Goal: Task Accomplishment & Management: Manage account settings

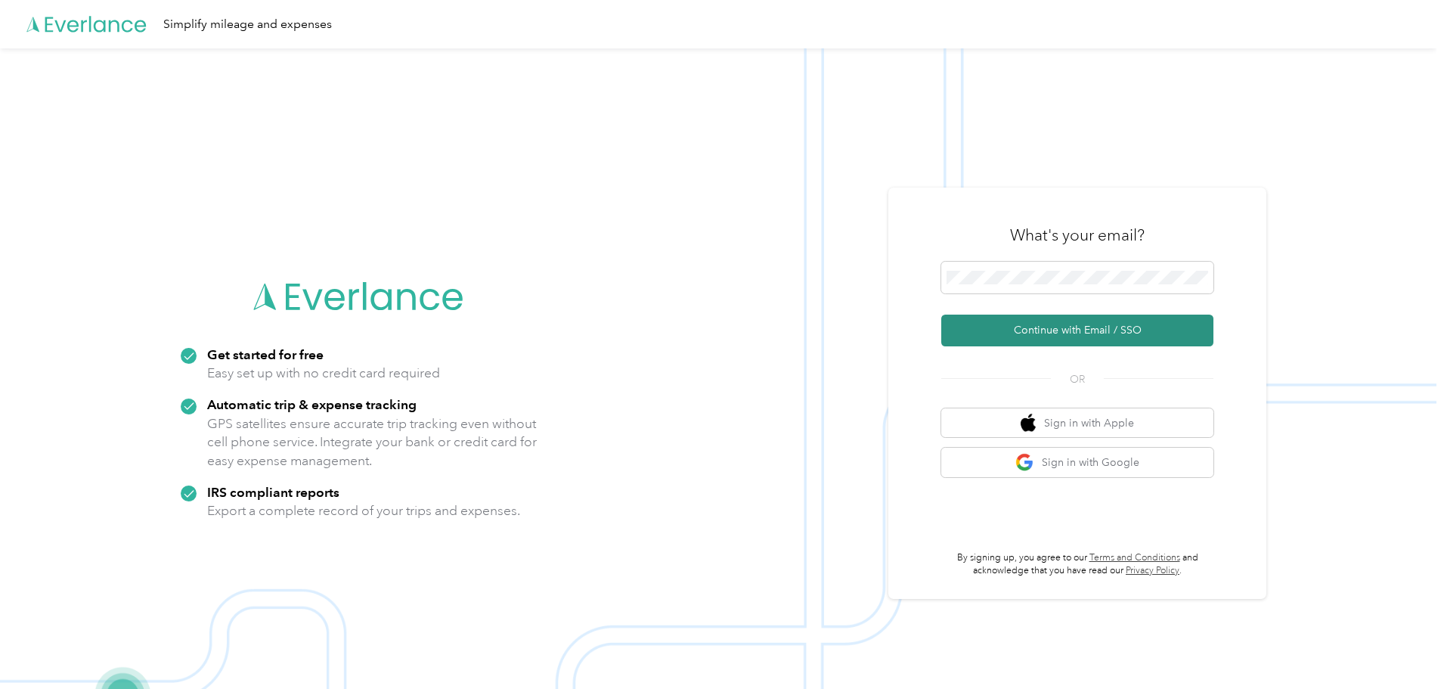
click at [1074, 331] on button "Continue with Email / SSO" at bounding box center [1077, 330] width 272 height 32
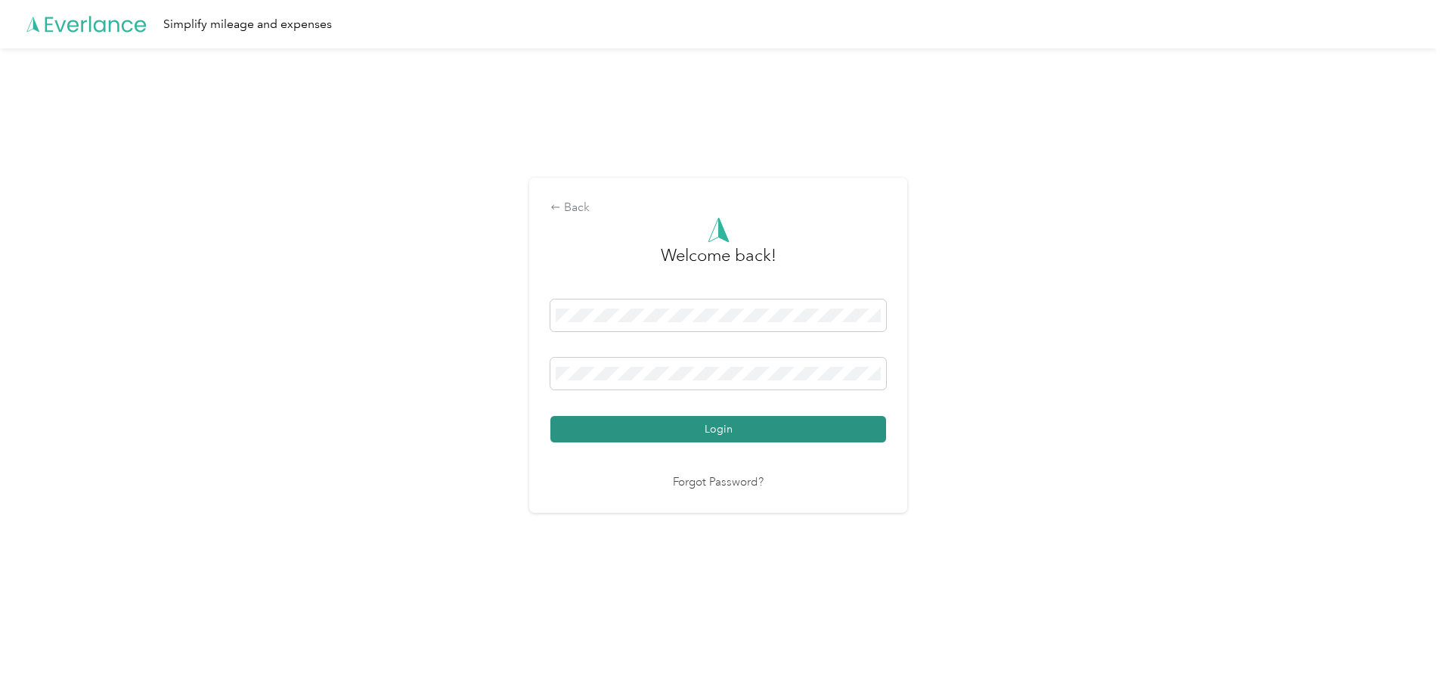
click at [609, 428] on button "Login" at bounding box center [718, 429] width 336 height 26
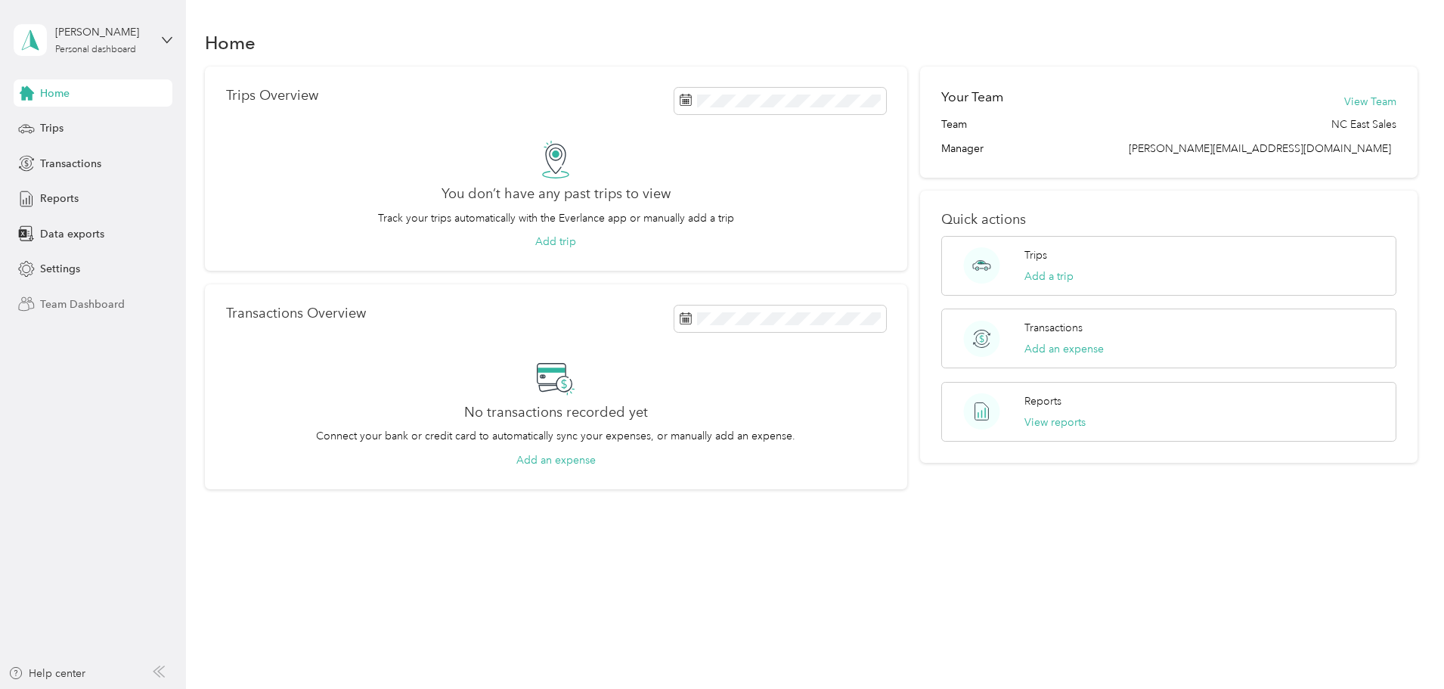
click at [94, 311] on span "Team Dashboard" at bounding box center [82, 304] width 85 height 16
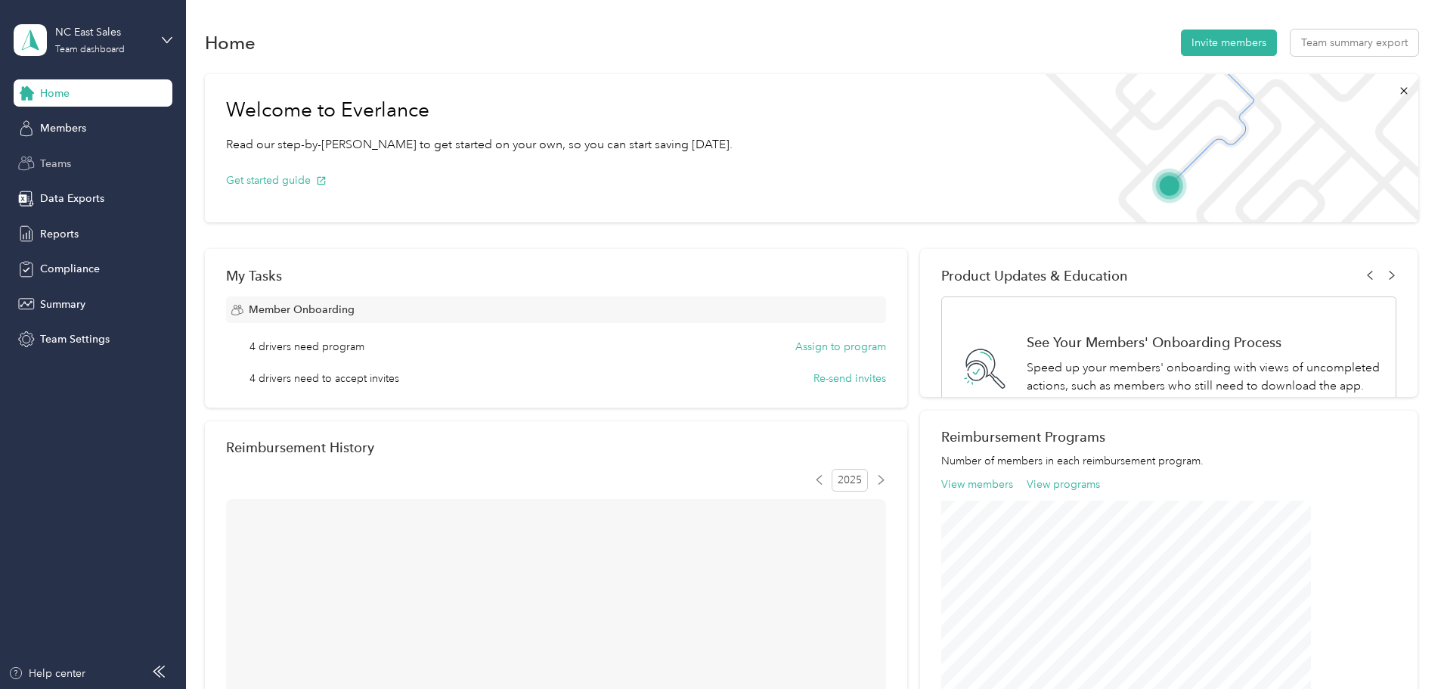
click at [67, 166] on span "Teams" at bounding box center [55, 164] width 31 height 16
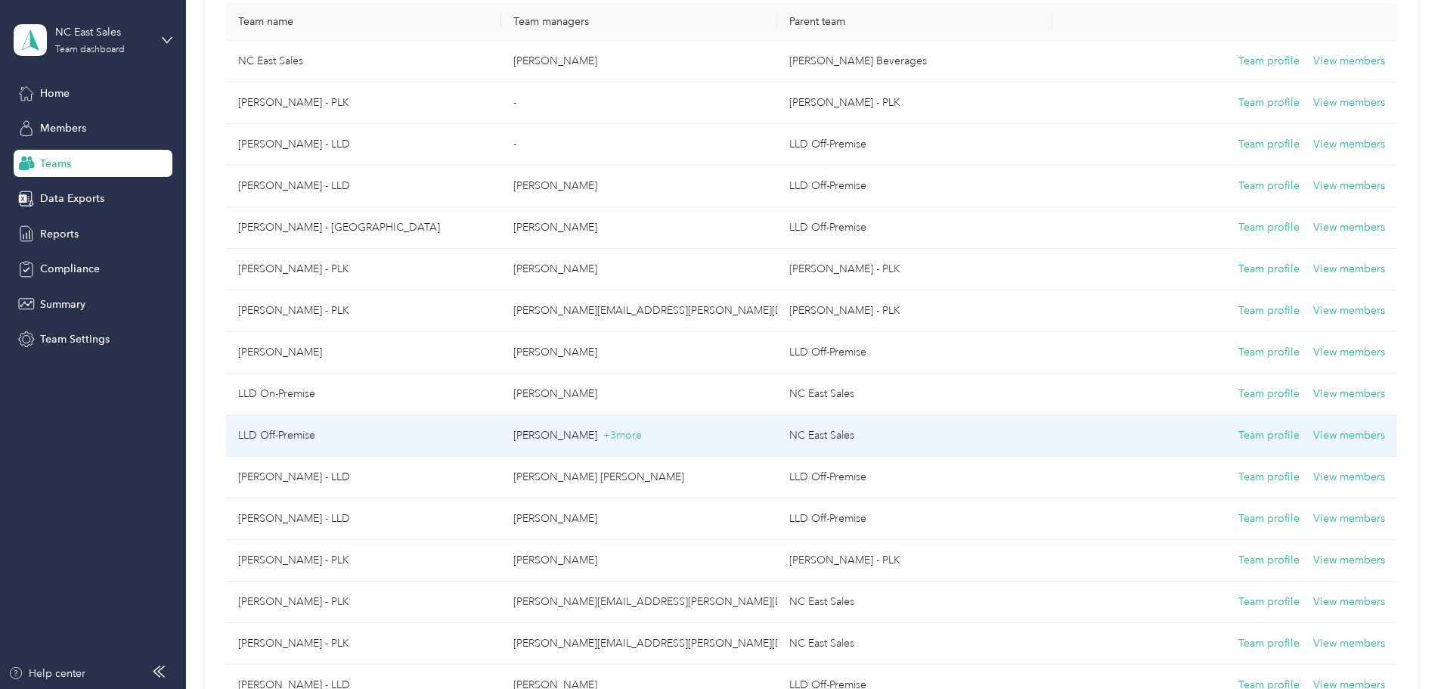
scroll to position [227, 0]
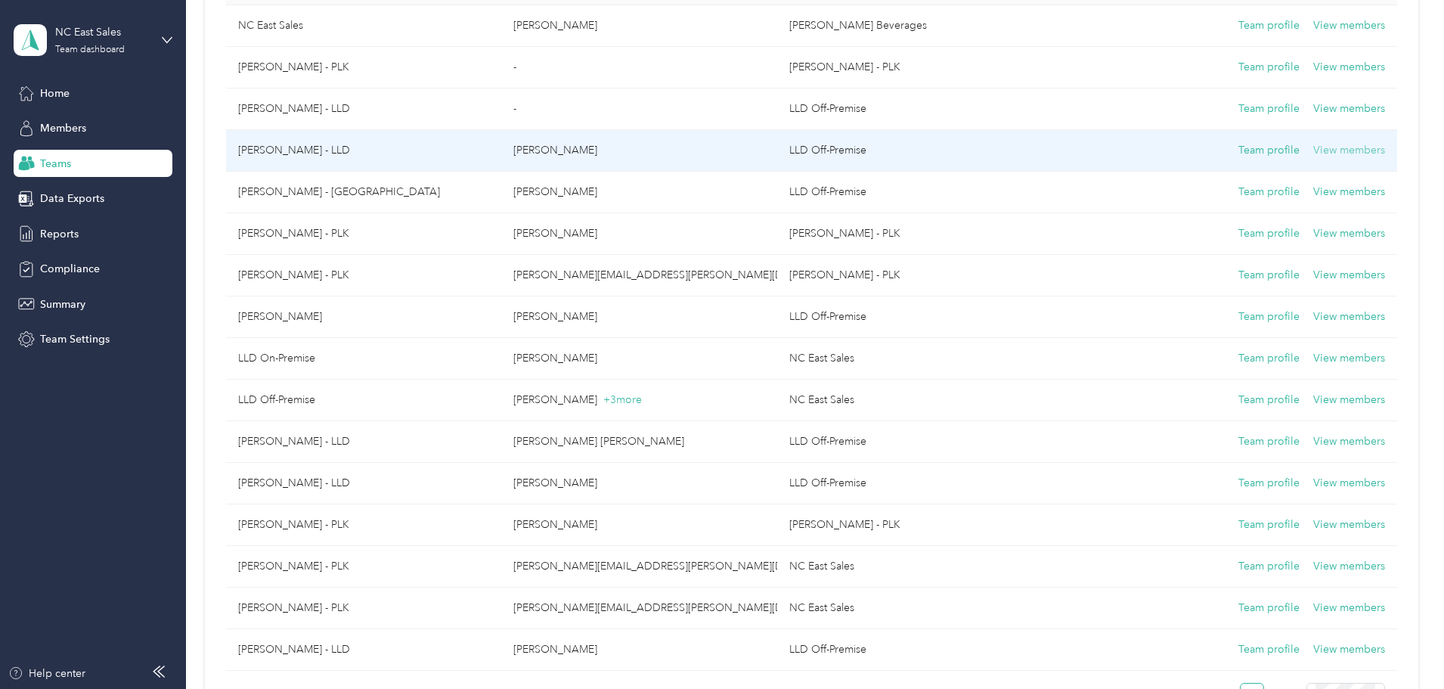
click at [1313, 142] on button "View members" at bounding box center [1349, 150] width 72 height 17
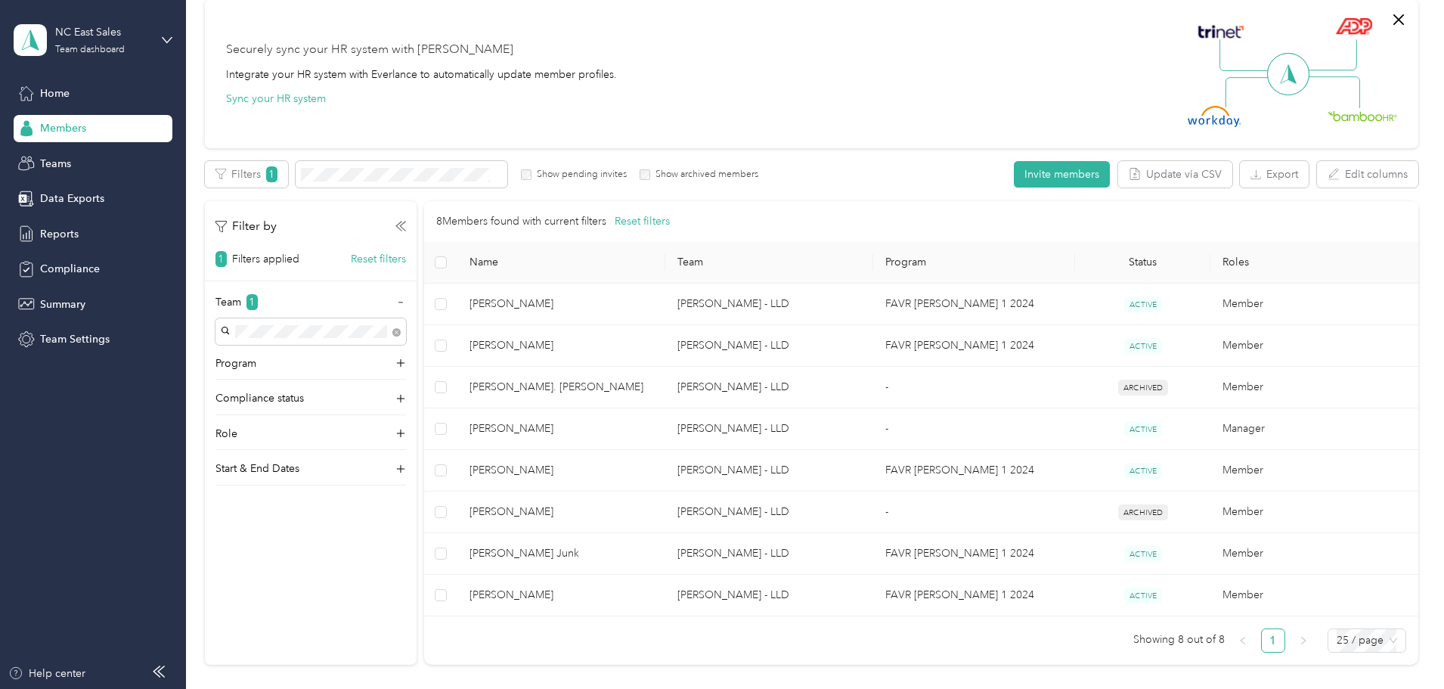
scroll to position [151, 0]
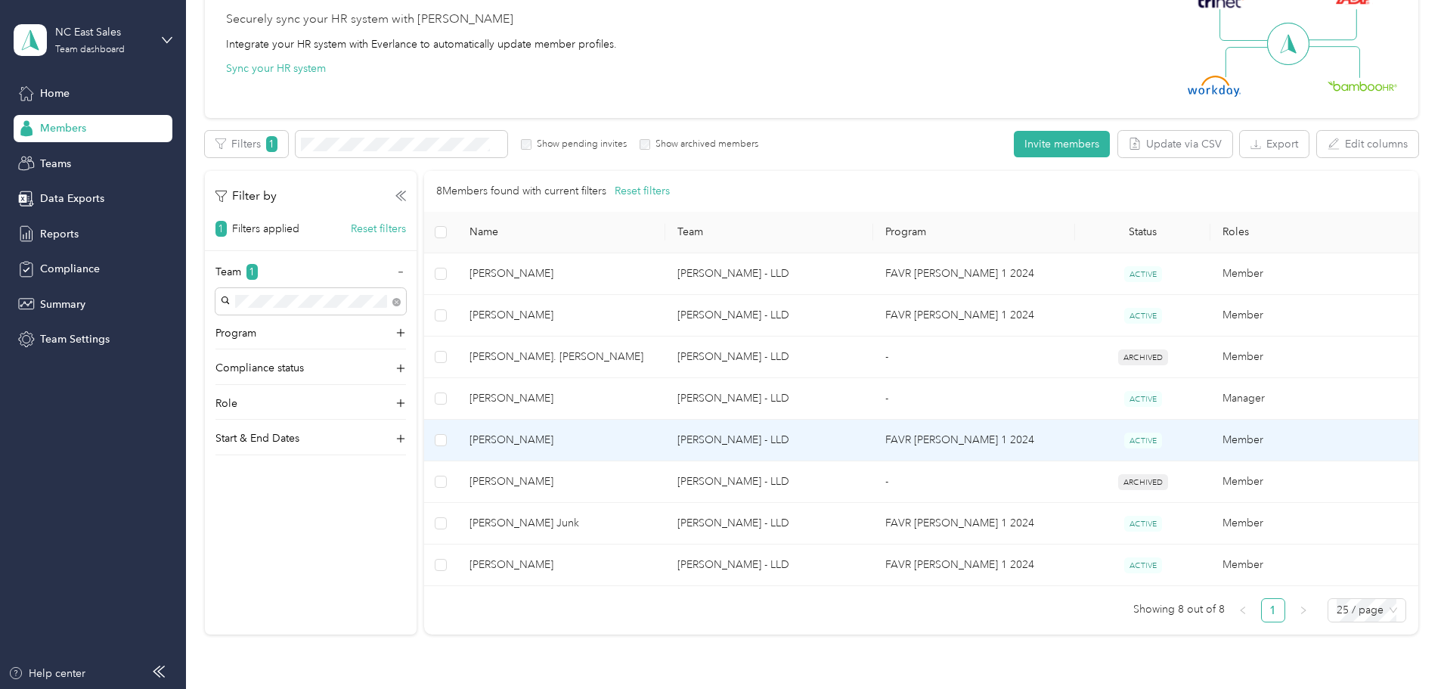
click at [1210, 434] on td "Member" at bounding box center [1314, 441] width 208 height 42
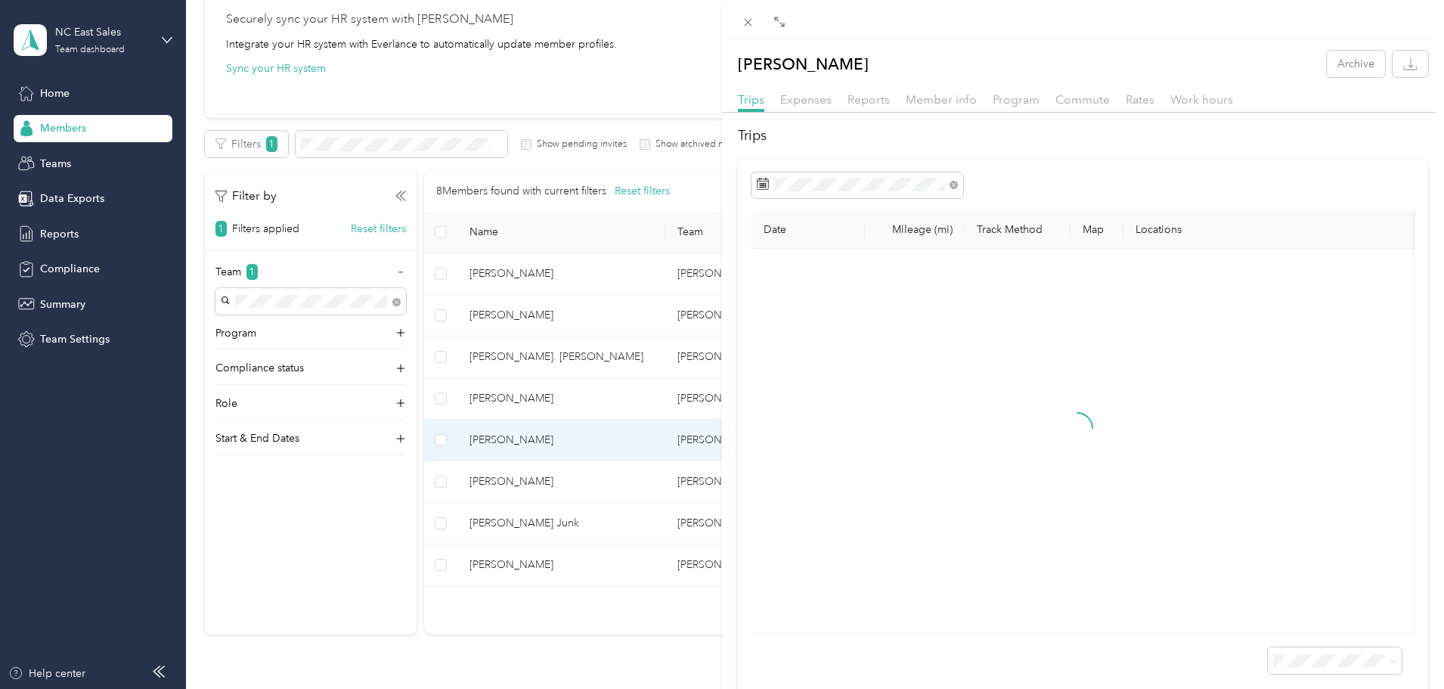
click at [782, 28] on span at bounding box center [780, 21] width 20 height 21
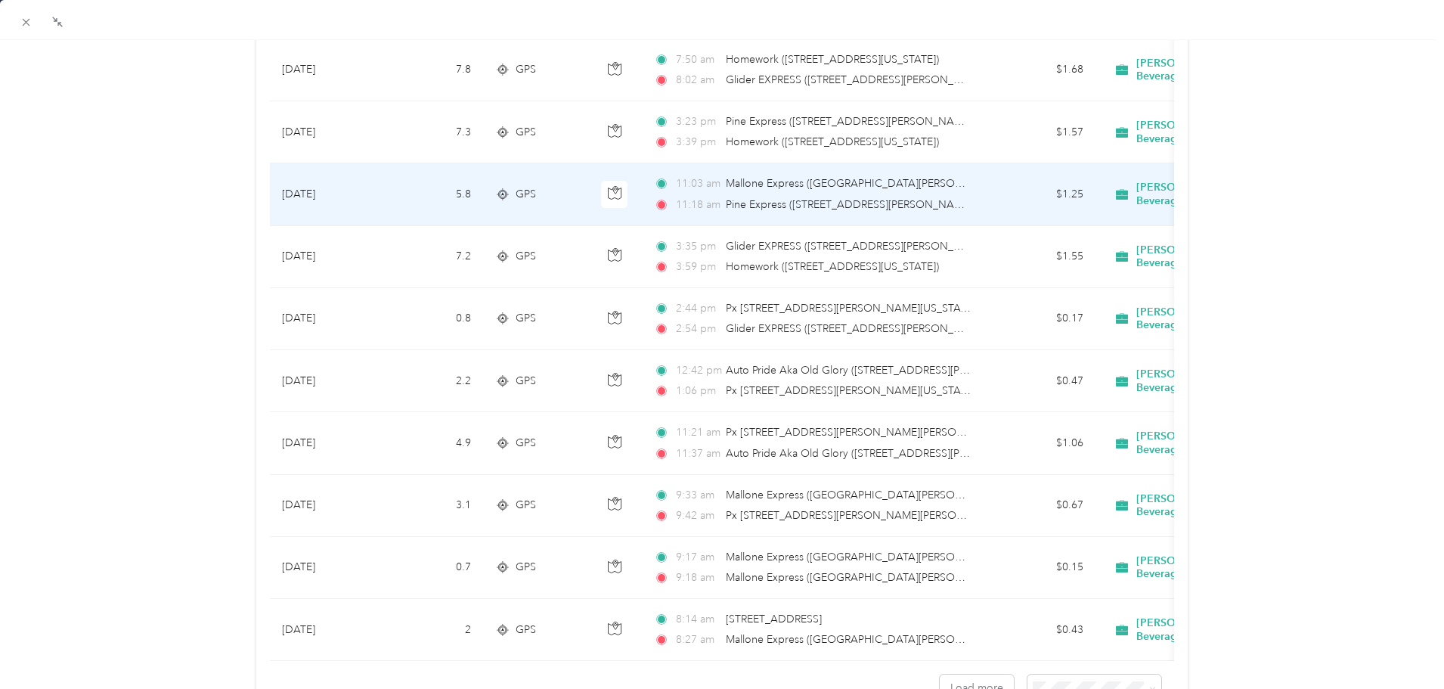
scroll to position [1134, 0]
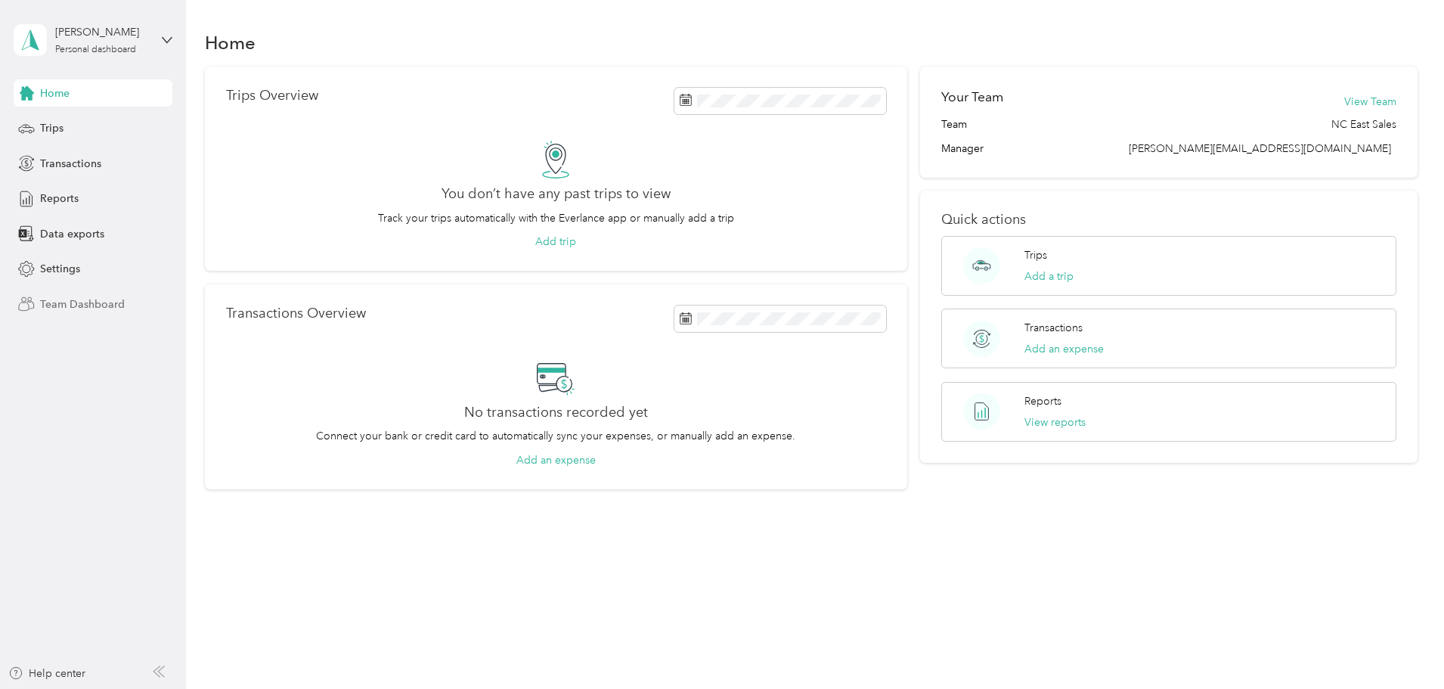
click at [103, 303] on span "Team Dashboard" at bounding box center [82, 304] width 85 height 16
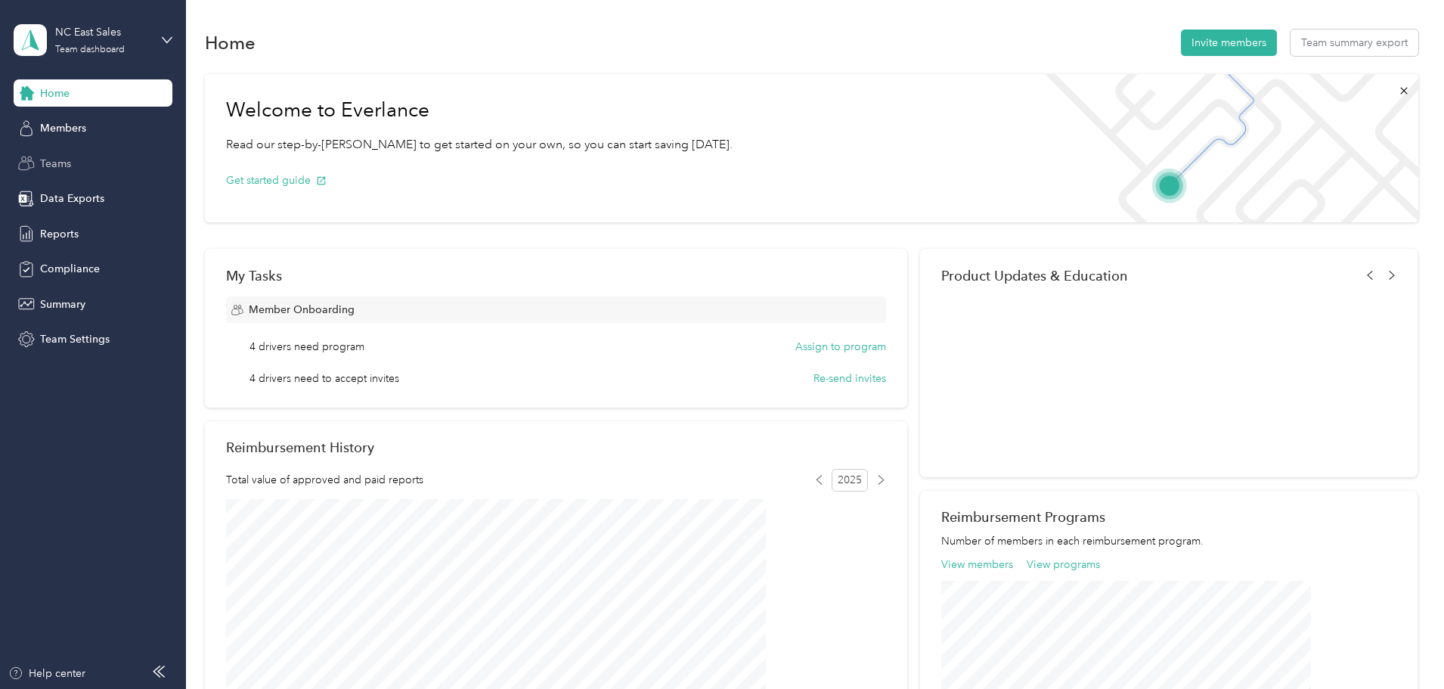
click at [60, 173] on div "Teams" at bounding box center [93, 163] width 159 height 27
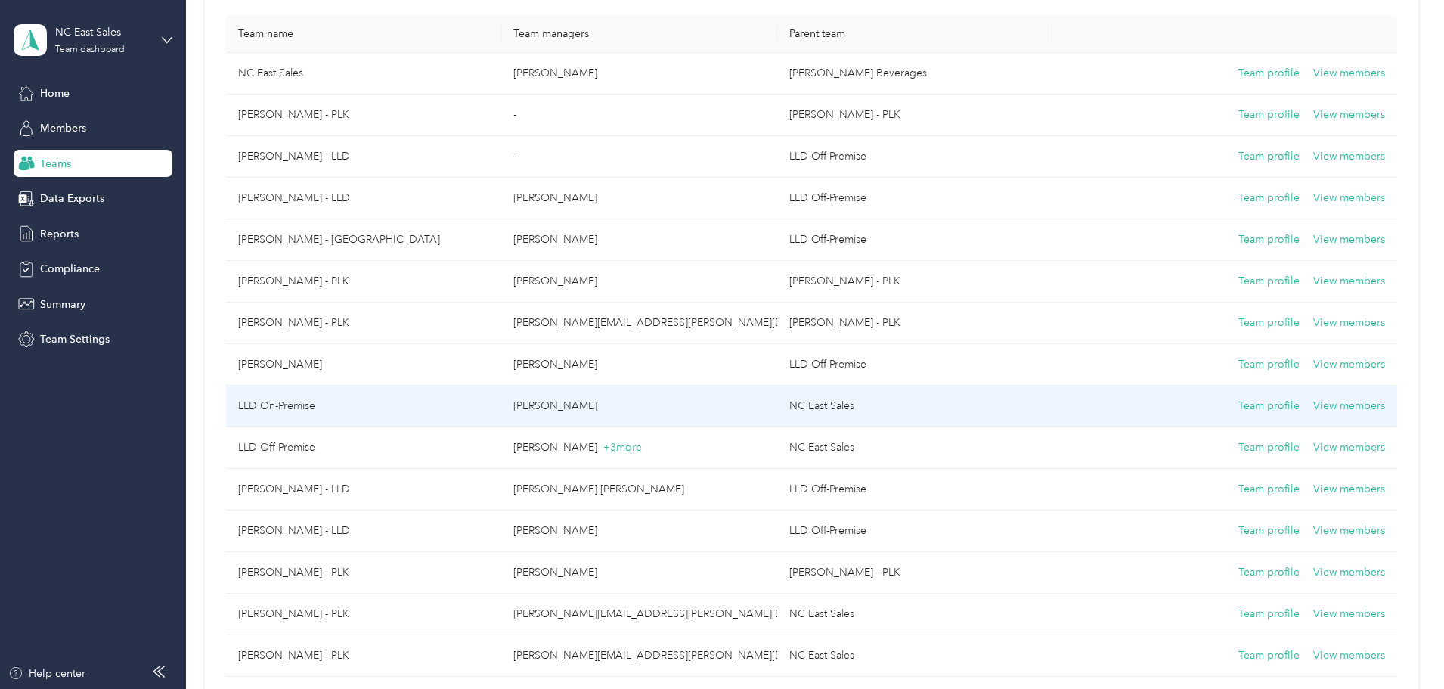
scroll to position [151, 0]
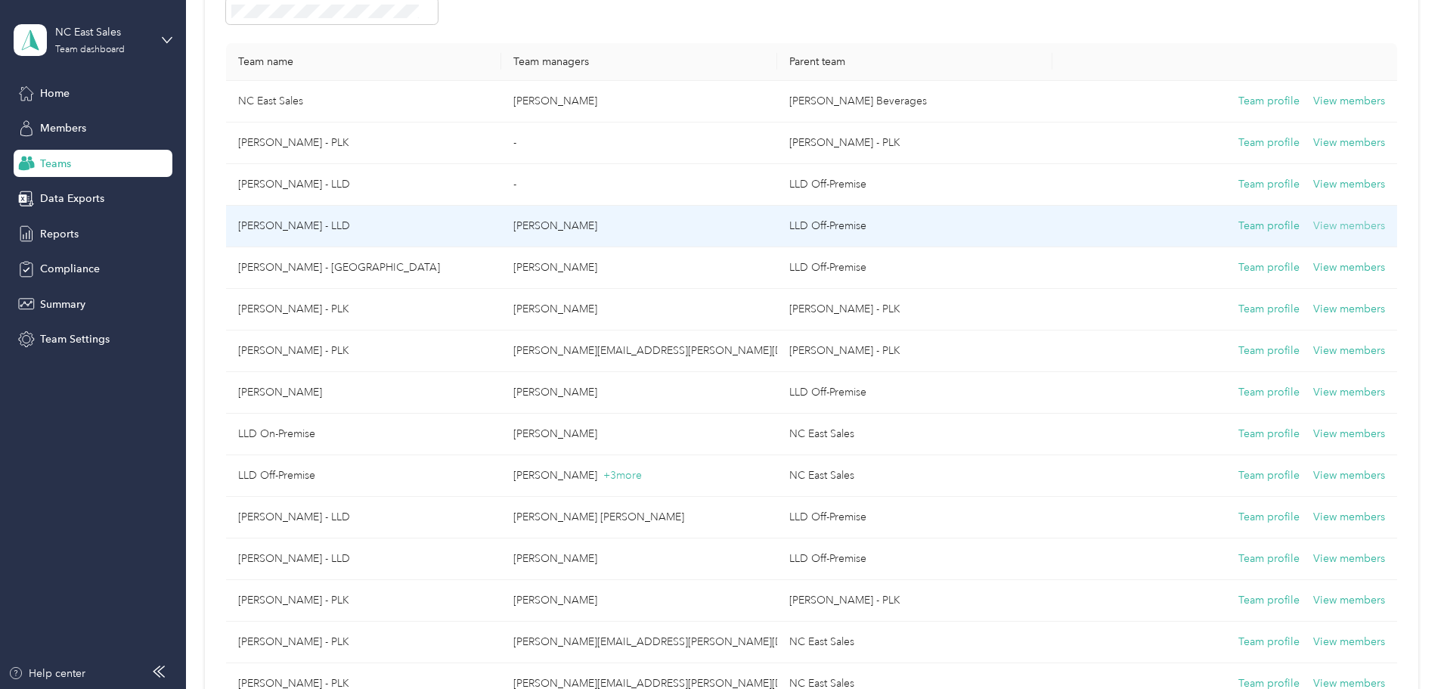
click at [1313, 222] on button "View members" at bounding box center [1349, 226] width 72 height 17
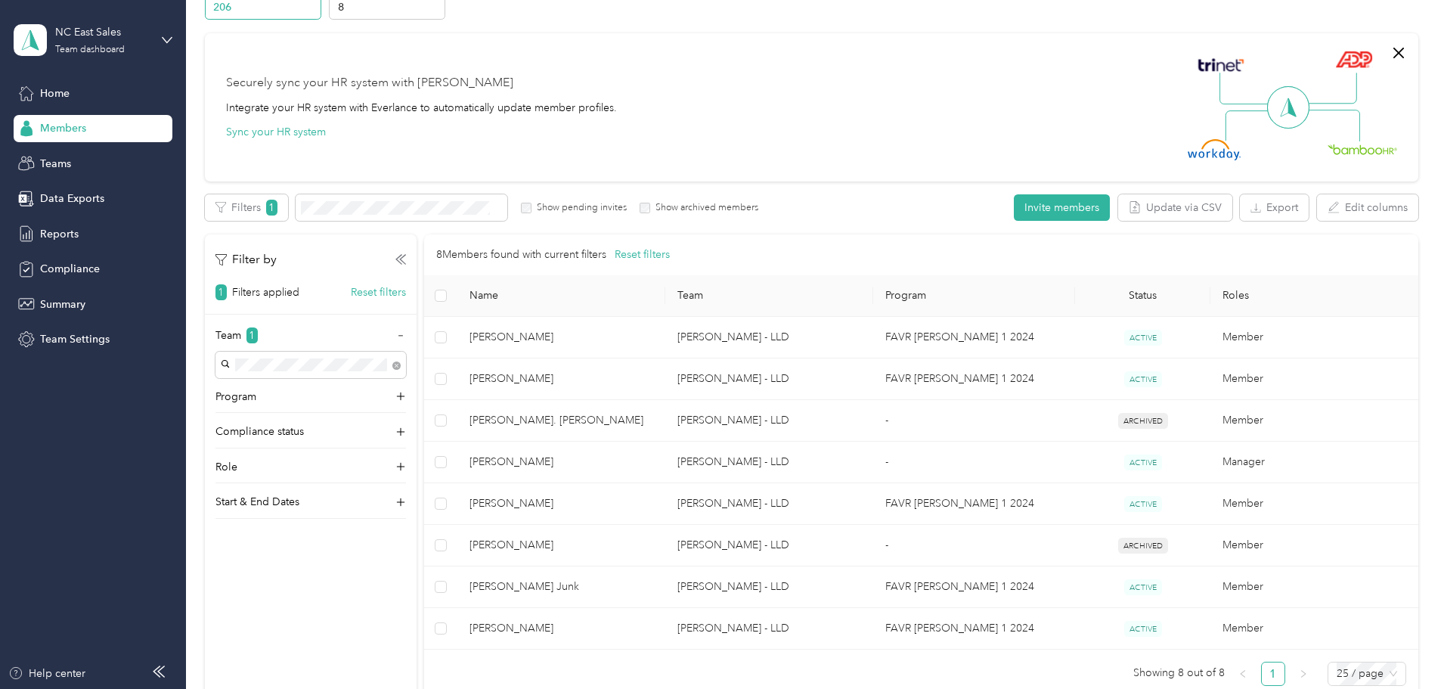
scroll to position [151, 0]
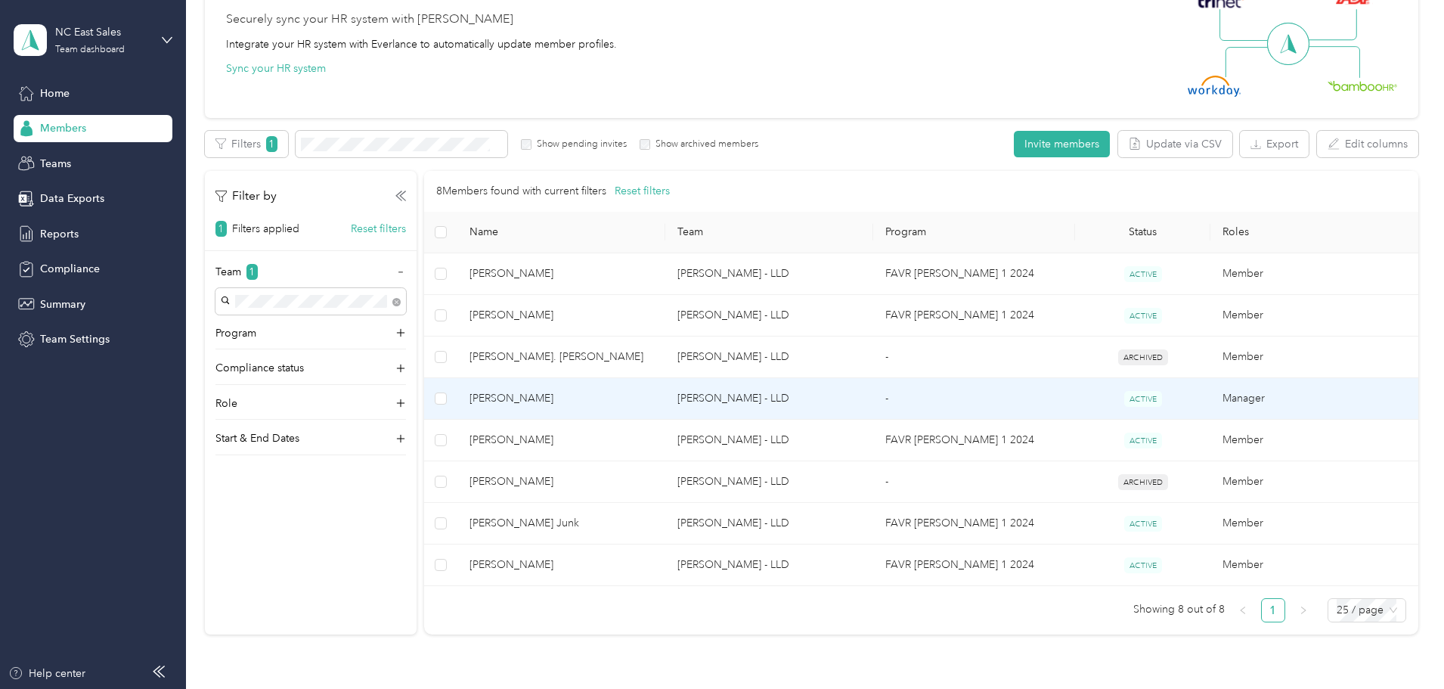
click at [1210, 400] on td "Manager" at bounding box center [1314, 399] width 208 height 42
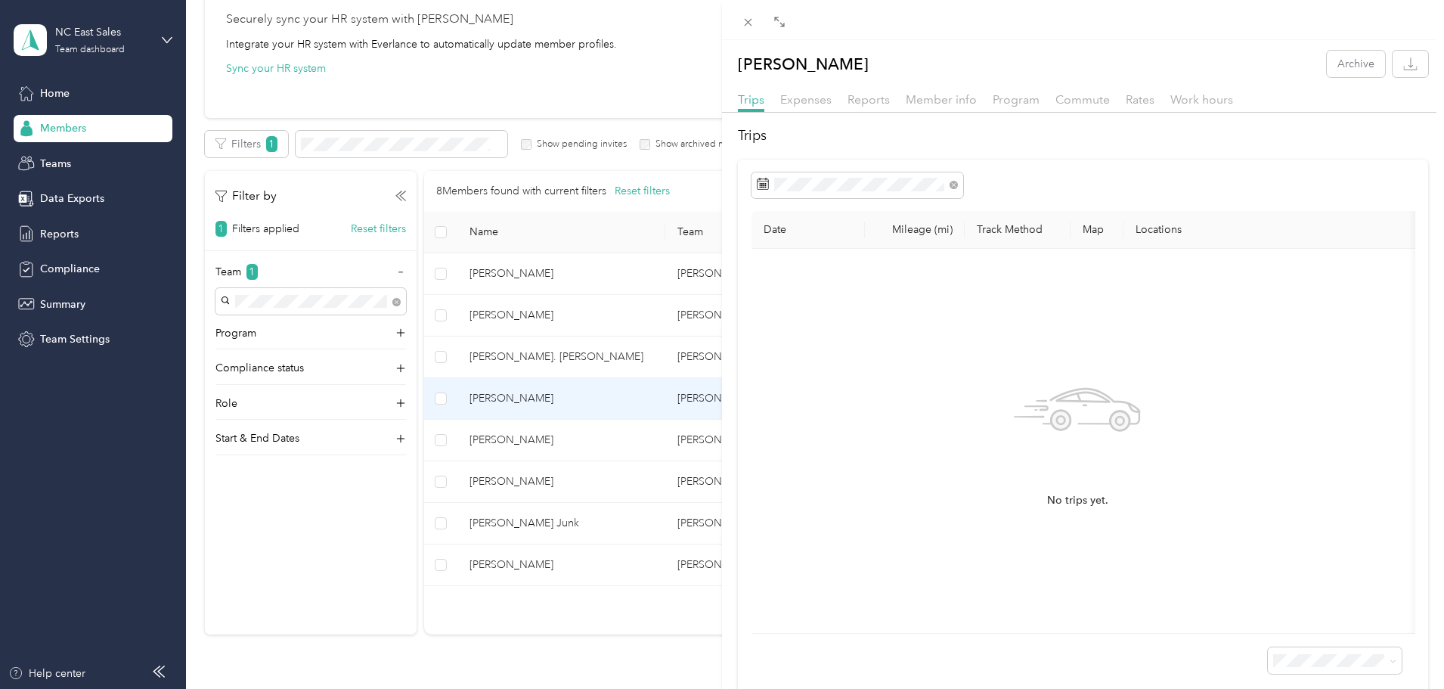
click at [781, 29] on span at bounding box center [780, 21] width 20 height 21
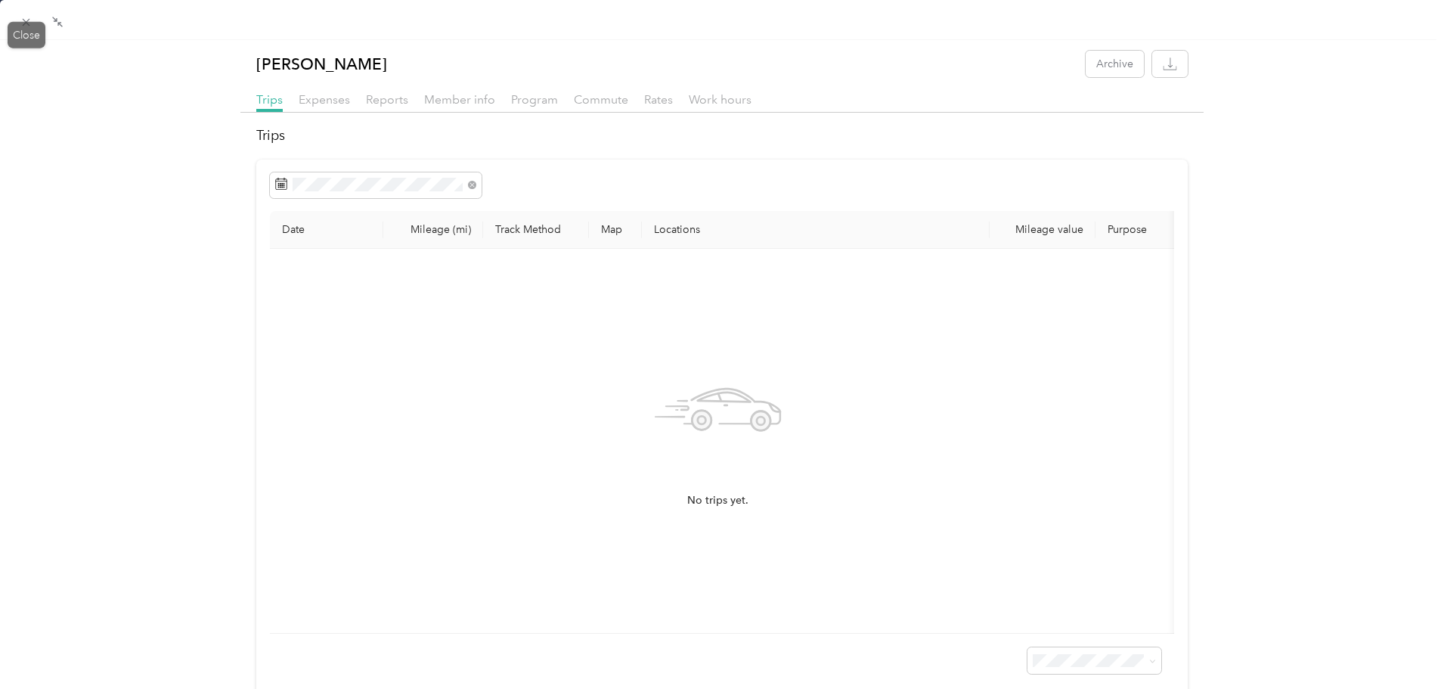
click at [29, 688] on div "Drag to resize Click to close Howard Kinlaw Archive Trips Expenses Reports Memb…" at bounding box center [718, 689] width 1436 height 0
click at [27, 26] on icon at bounding box center [26, 22] width 13 height 13
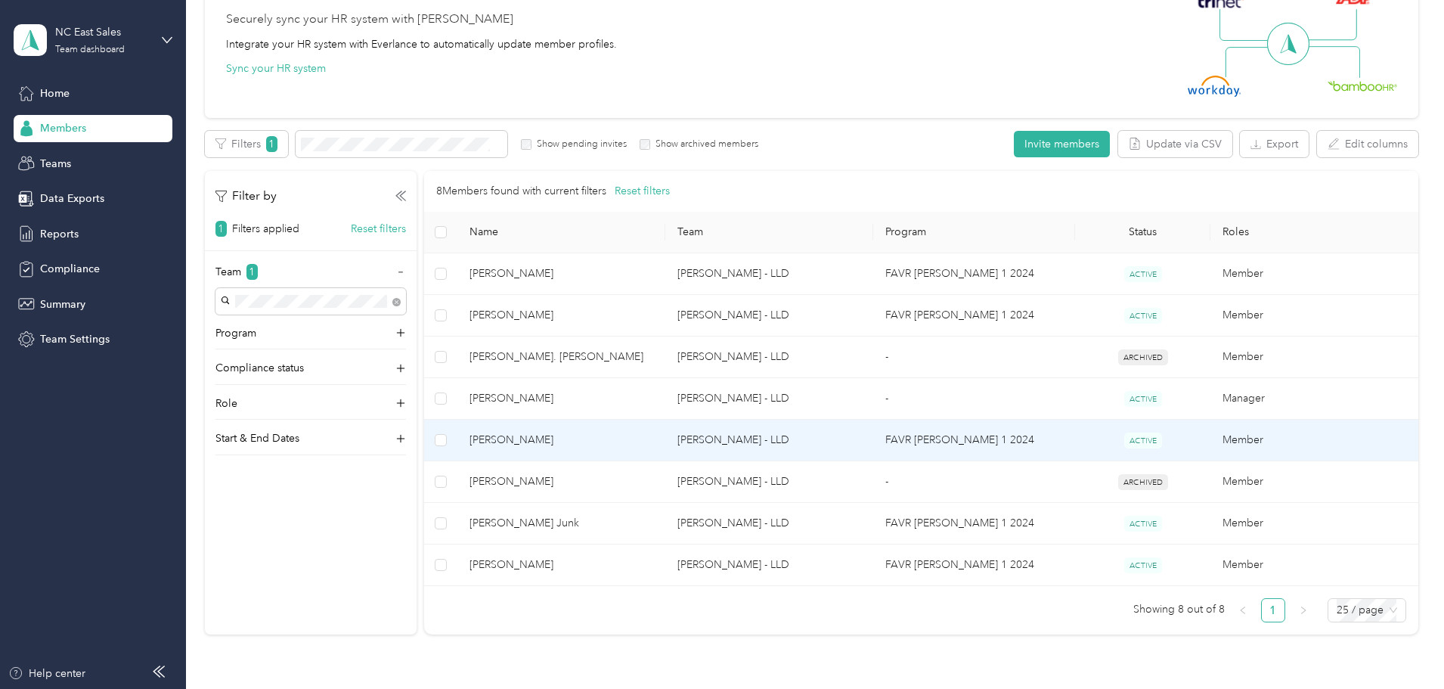
click at [1210, 439] on td "Member" at bounding box center [1314, 441] width 208 height 42
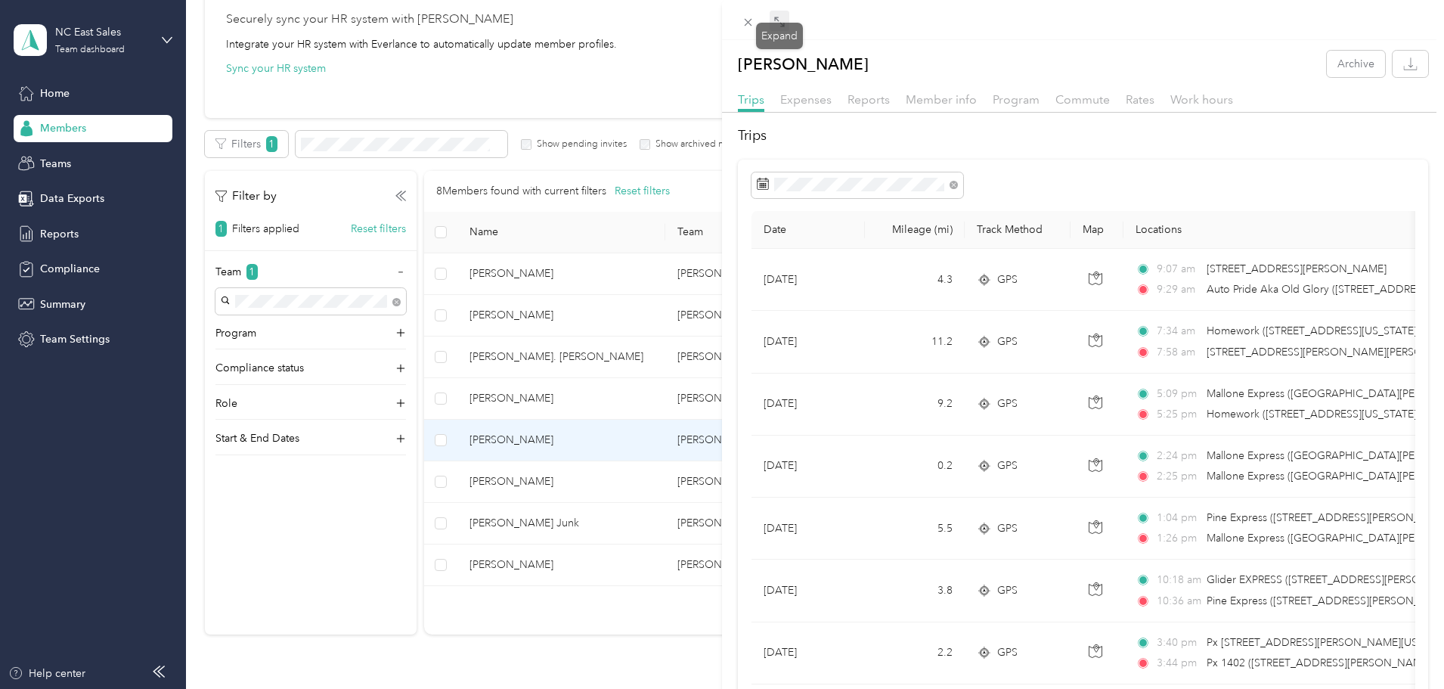
click at [776, 25] on icon at bounding box center [779, 22] width 12 height 12
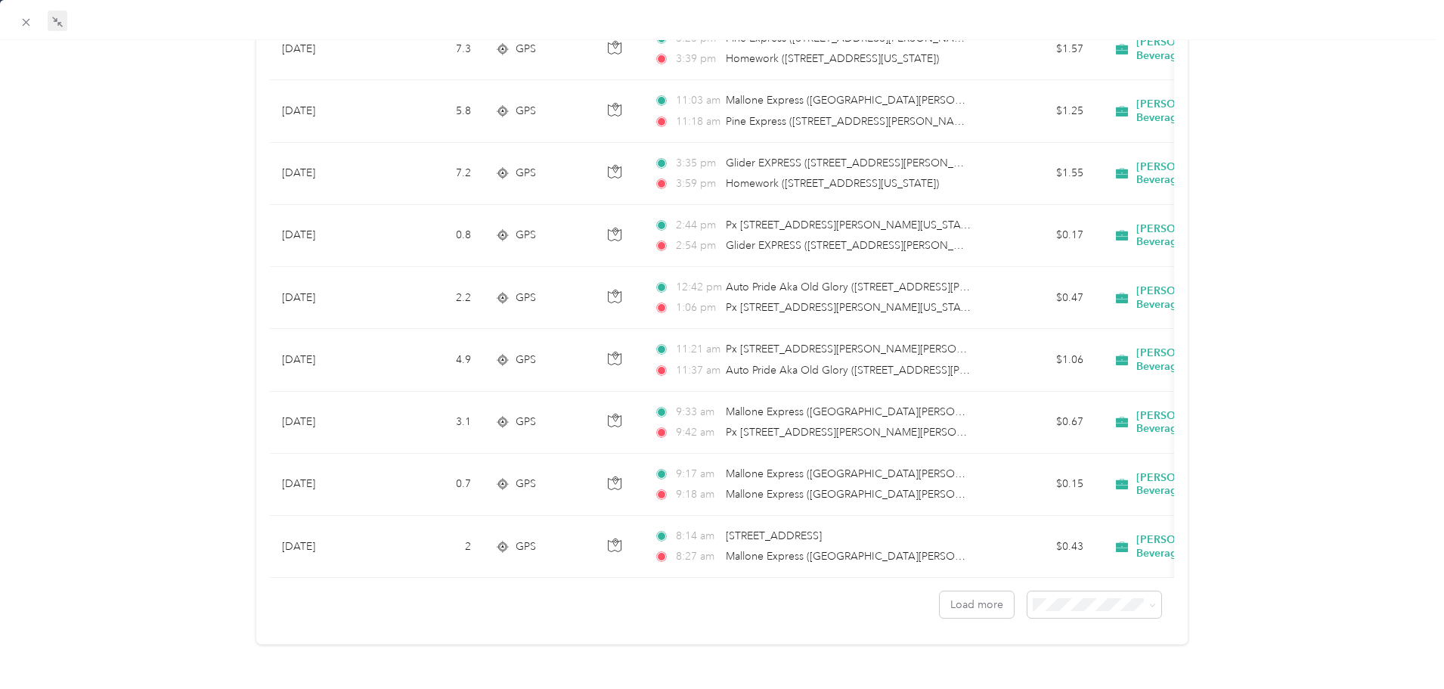
scroll to position [1248, 0]
click at [1067, 668] on span "100 per load" at bounding box center [1059, 673] width 62 height 13
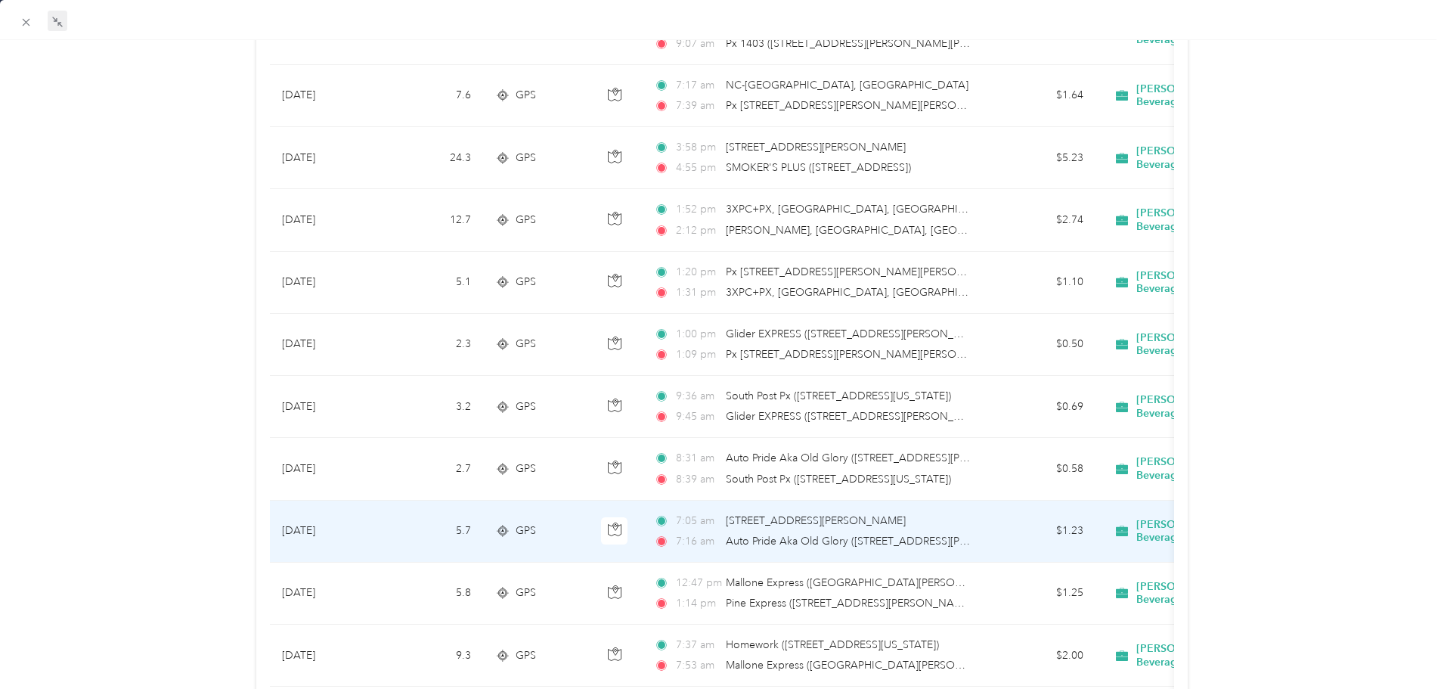
scroll to position [2684, 0]
